Goal: Task Accomplishment & Management: Manage account settings

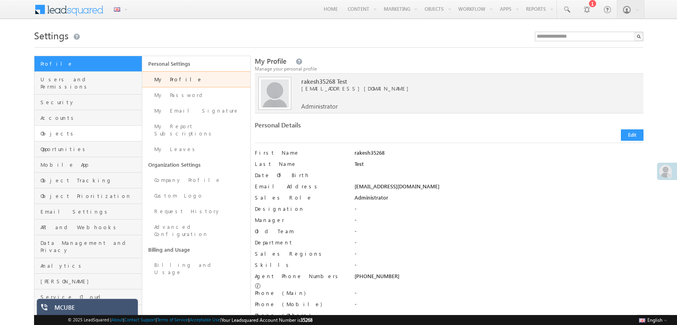
click at [72, 131] on link "Objects" at bounding box center [88, 134] width 108 height 16
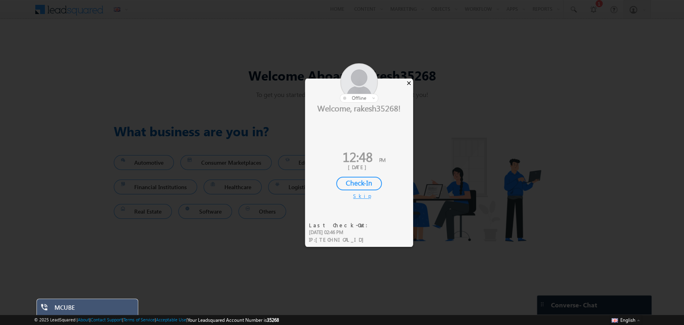
click at [410, 83] on div "×" at bounding box center [409, 83] width 8 height 9
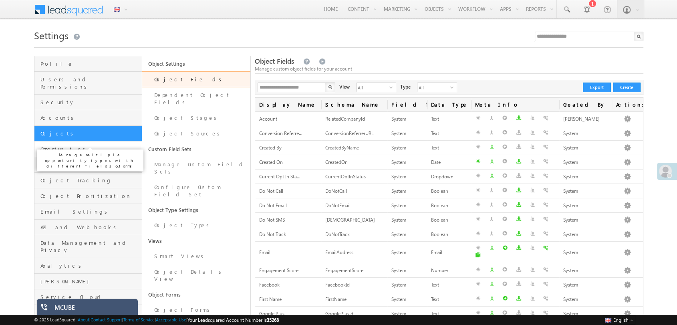
click at [63, 145] on span "Opportunities" at bounding box center [90, 148] width 100 height 7
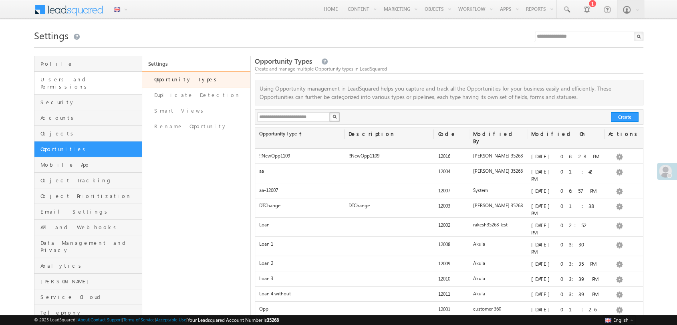
click at [78, 86] on link "Users and Permissions" at bounding box center [88, 83] width 108 height 23
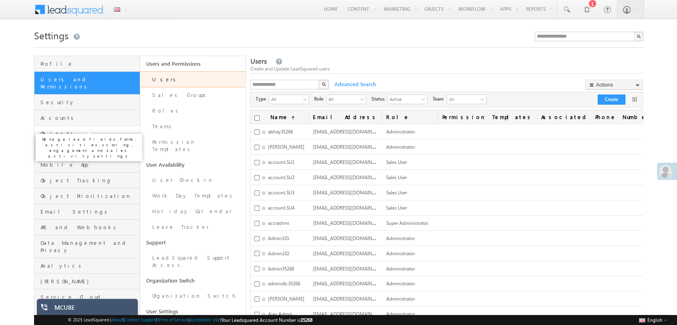
click at [70, 130] on span "Objects" at bounding box center [88, 133] width 97 height 7
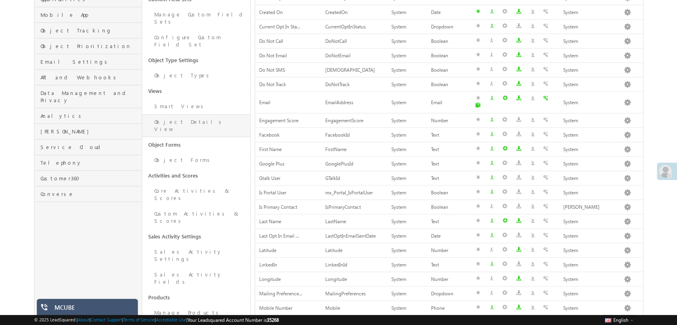
scroll to position [160, 0]
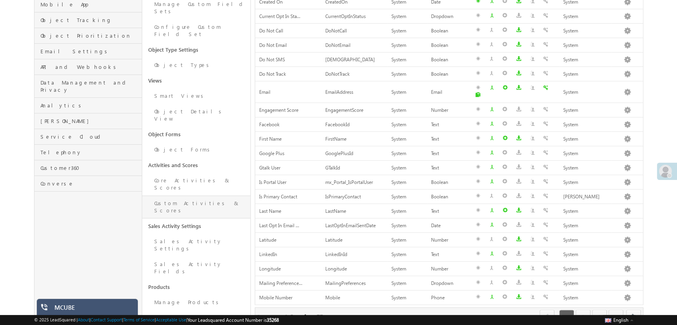
click at [203, 196] on link "Custom Activities & Scores" at bounding box center [196, 207] width 108 height 23
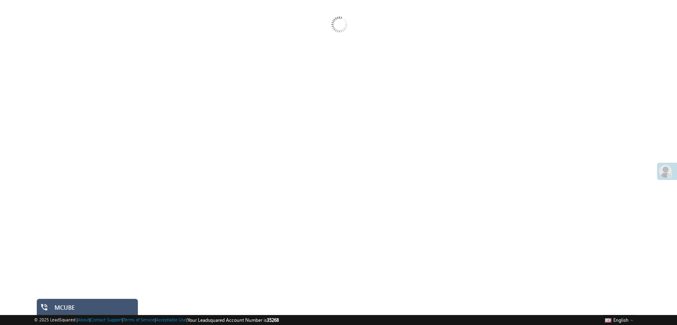
scroll to position [75, 0]
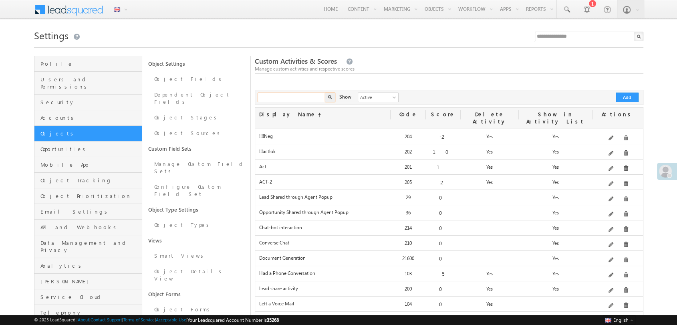
click at [280, 99] on input "text" at bounding box center [292, 98] width 69 height 10
type input "********"
click at [325, 93] on button "button" at bounding box center [330, 98] width 10 height 10
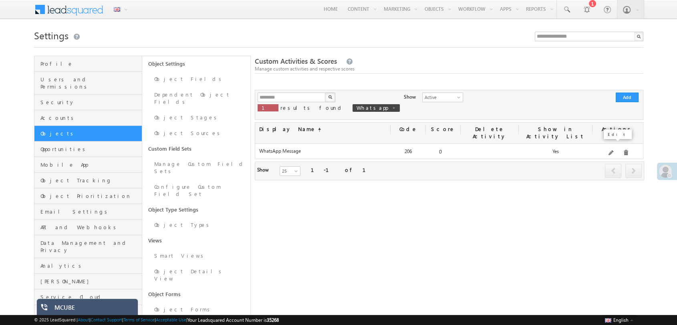
click at [615, 150] on span at bounding box center [612, 153] width 6 height 6
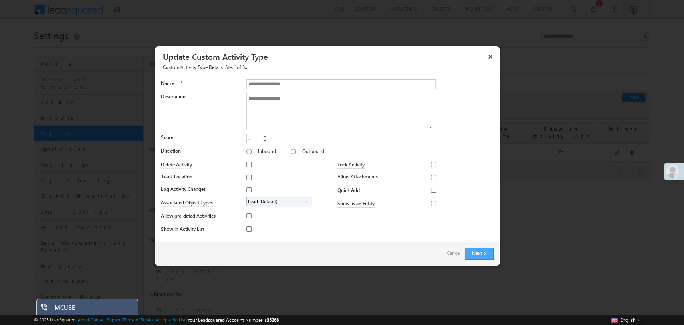
click at [483, 251] on button "Next" at bounding box center [479, 254] width 29 height 12
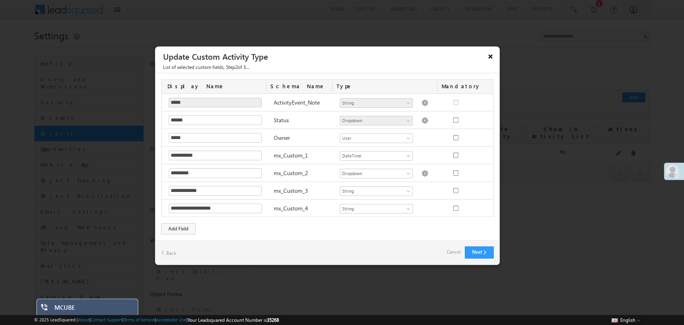
click at [486, 60] on button "×" at bounding box center [490, 56] width 13 height 14
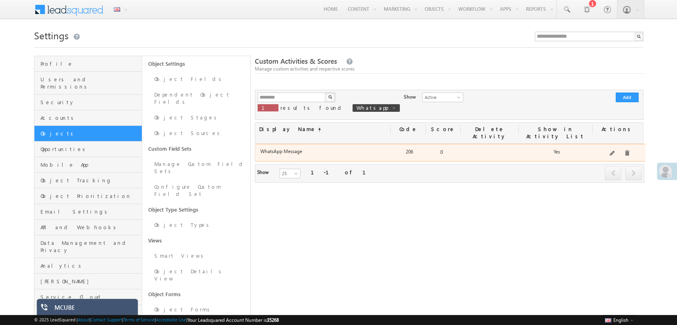
click at [613, 148] on div "**********" at bounding box center [619, 153] width 50 height 11
click at [615, 151] on span at bounding box center [613, 154] width 6 height 6
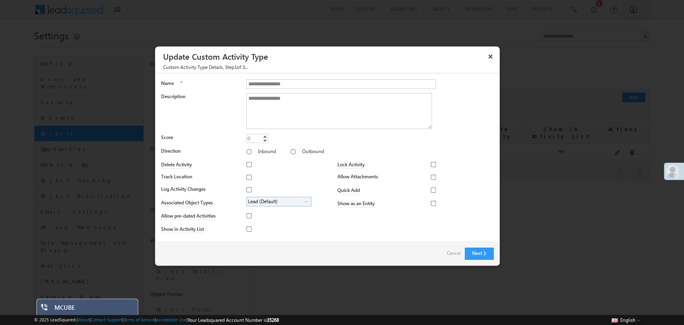
click at [205, 190] on label "Log Activity Changes" at bounding box center [201, 189] width 81 height 7
click at [291, 236] on div "**********" at bounding box center [327, 157] width 345 height 169
click at [291, 200] on span "Lead (Default)" at bounding box center [276, 201] width 58 height 9
click at [296, 202] on span "Lead (Default)" at bounding box center [276, 201] width 58 height 9
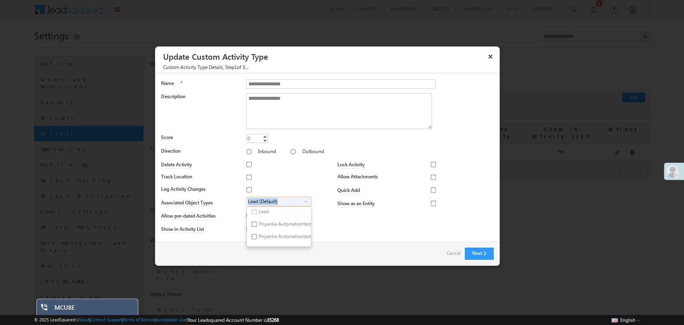
click at [296, 202] on span "Lead (Default)" at bounding box center [276, 201] width 58 height 9
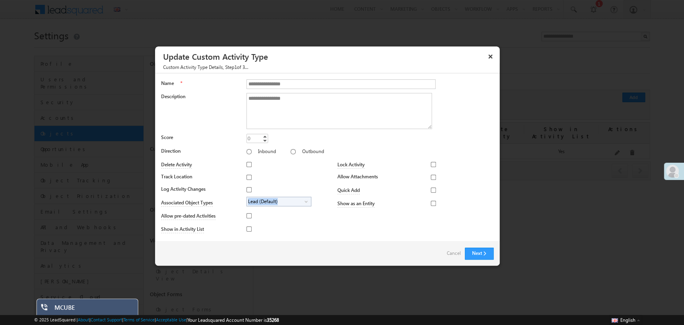
click at [296, 202] on span "Lead (Default)" at bounding box center [276, 201] width 58 height 9
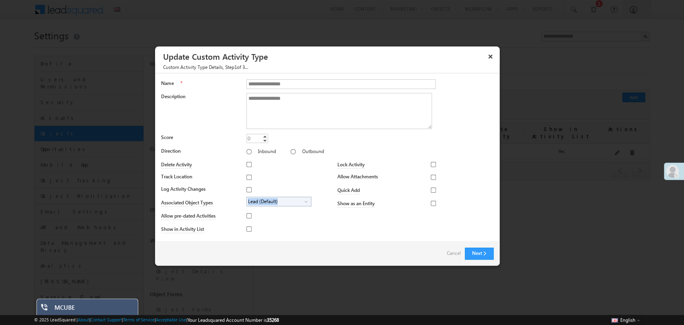
click at [296, 202] on span "Lead (Default)" at bounding box center [276, 201] width 58 height 9
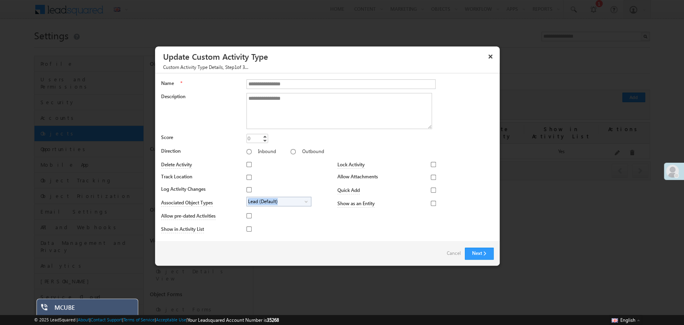
click at [296, 202] on span "Lead (Default)" at bounding box center [276, 201] width 58 height 9
click at [281, 187] on div "Log Activity Changes" at bounding box center [244, 191] width 166 height 11
click at [475, 250] on button "Next" at bounding box center [479, 254] width 29 height 12
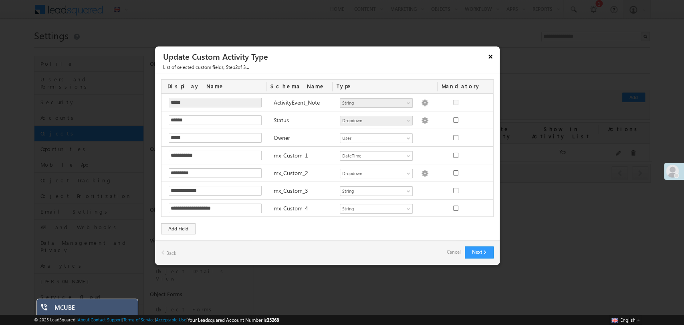
drag, startPoint x: 484, startPoint y: 60, endPoint x: 491, endPoint y: 56, distance: 8.3
click at [491, 56] on button "×" at bounding box center [490, 56] width 13 height 14
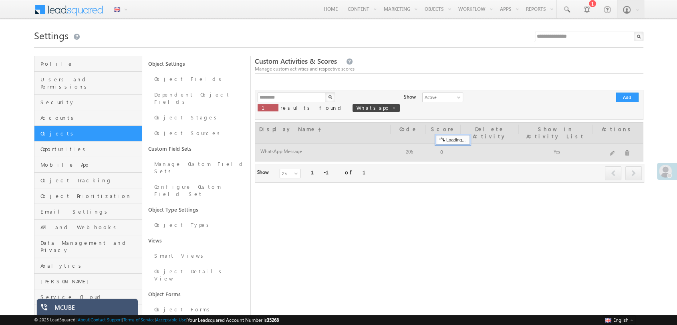
click at [491, 56] on div "Custom Activities & Scores Manage custom activities and respective scores *****…" at bounding box center [449, 306] width 389 height 500
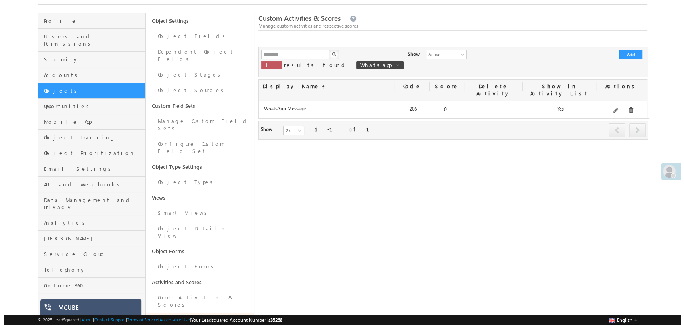
scroll to position [42, 0]
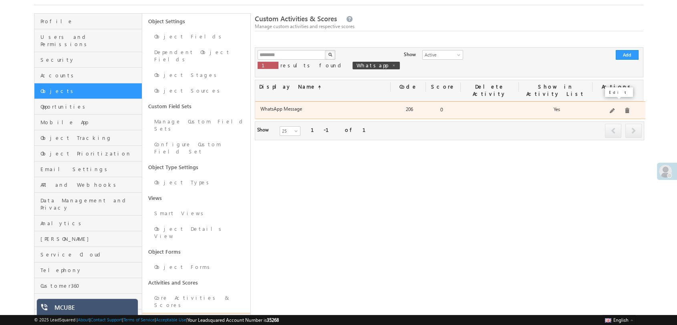
click at [614, 108] on span at bounding box center [613, 111] width 6 height 6
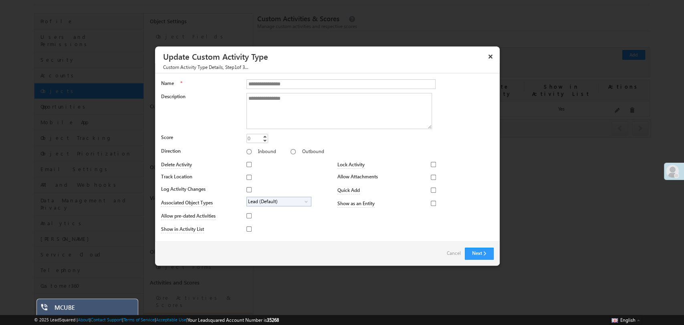
scroll to position [0, 0]
click at [478, 253] on button "Next" at bounding box center [479, 254] width 29 height 12
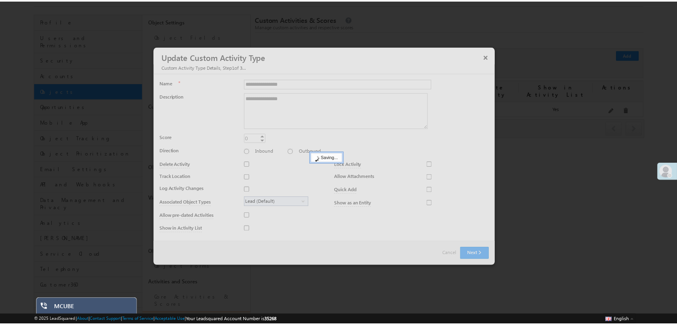
scroll to position [0, 0]
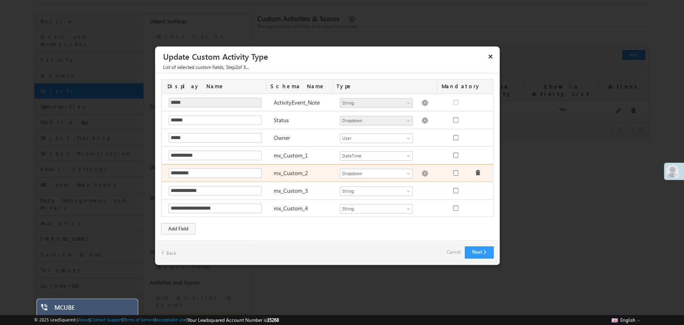
click at [421, 172] on img at bounding box center [424, 173] width 7 height 7
type textarea "******* ********"
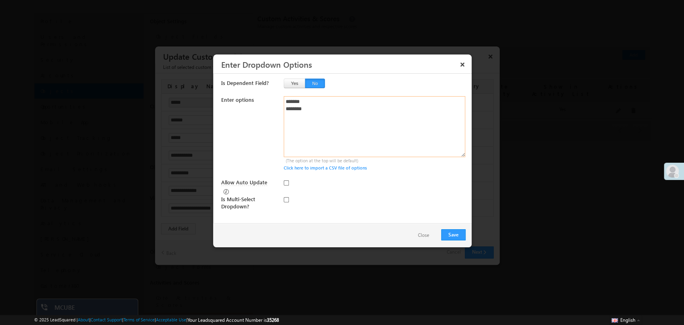
click at [346, 131] on textarea "******* ********" at bounding box center [375, 126] width 182 height 61
click at [458, 66] on button "×" at bounding box center [462, 64] width 13 height 14
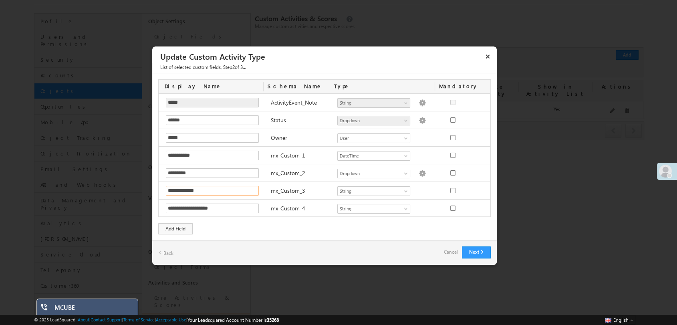
drag, startPoint x: 234, startPoint y: 190, endPoint x: 143, endPoint y: 193, distance: 90.2
click at [143, 193] on body "Menu English English Española latina हिंदी Bahasa Indonesia Português Tiếng Việ…" at bounding box center [338, 241] width 677 height 567
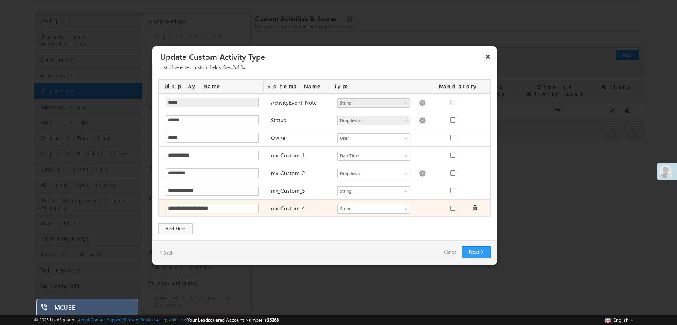
click at [221, 206] on input "**********" at bounding box center [212, 209] width 93 height 10
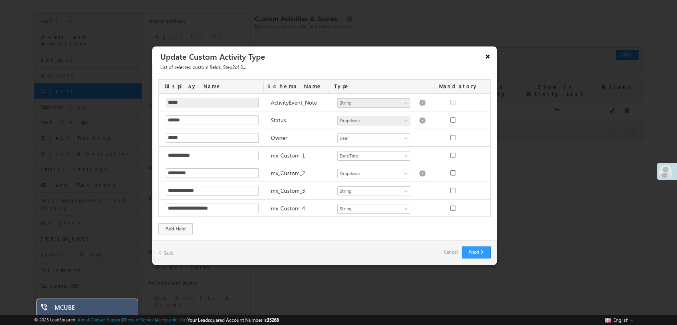
click at [485, 54] on button "×" at bounding box center [487, 56] width 13 height 14
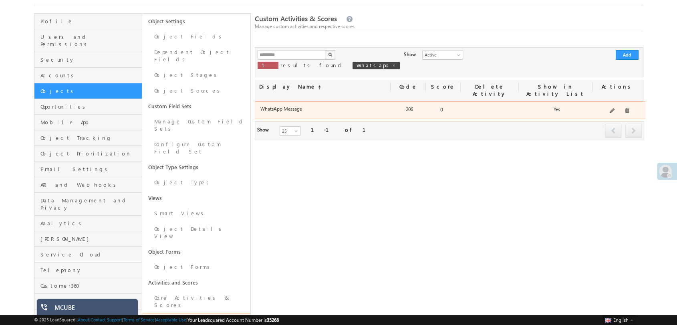
drag, startPoint x: 307, startPoint y: 101, endPoint x: 258, endPoint y: 101, distance: 48.5
click at [258, 105] on div "WhatsApp Message" at bounding box center [324, 110] width 136 height 11
